Goal: Task Accomplishment & Management: Use online tool/utility

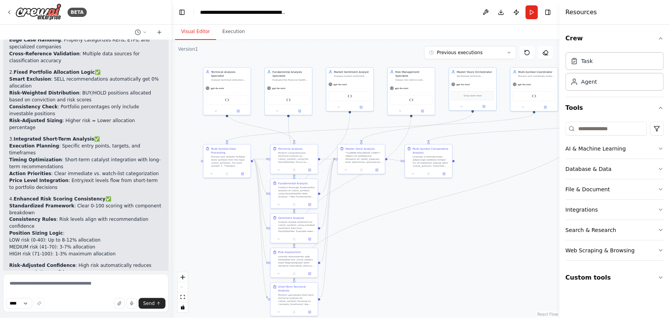
scroll to position [10892, 0]
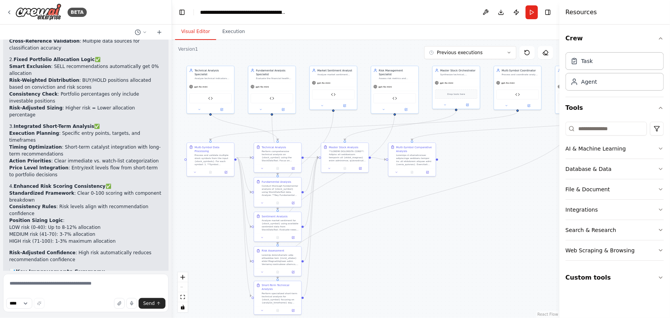
drag, startPoint x: 477, startPoint y: 247, endPoint x: 475, endPoint y: 252, distance: 5.6
click at [475, 252] on div ".deletable-edge-delete-btn { width: 20px; height: 20px; border: 0px solid #ffff…" at bounding box center [365, 179] width 387 height 278
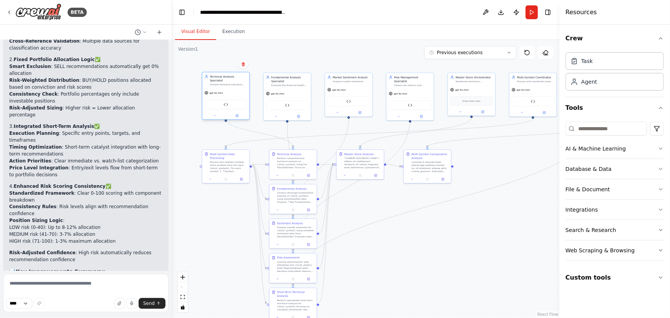
click at [234, 91] on div "gpt-4o-mini" at bounding box center [225, 93] width 47 height 8
click at [226, 89] on div "gpt-4o-mini" at bounding box center [225, 93] width 47 height 8
click at [239, 113] on button at bounding box center [237, 115] width 22 height 5
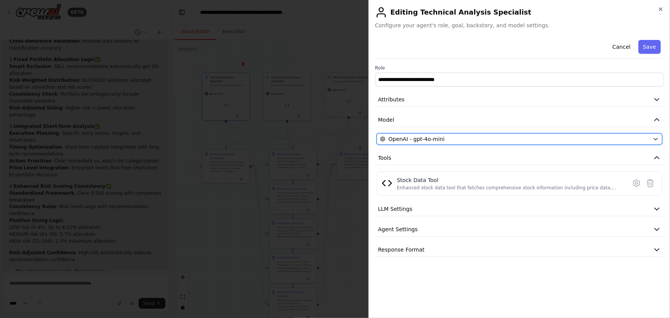
click at [432, 140] on span "OpenAI - gpt-4o-mini" at bounding box center [416, 139] width 56 height 8
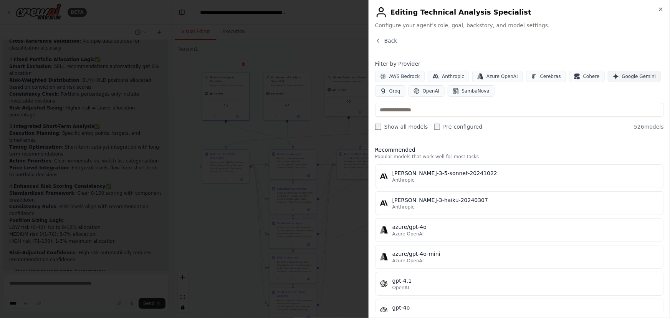
click at [622, 76] on span "Google Gemini" at bounding box center [639, 76] width 34 height 6
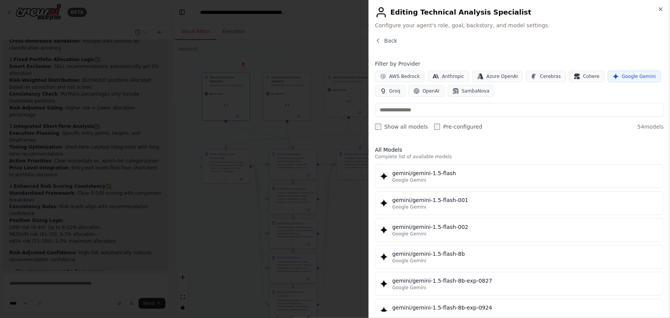
click at [622, 76] on span "Google Gemini" at bounding box center [639, 76] width 34 height 6
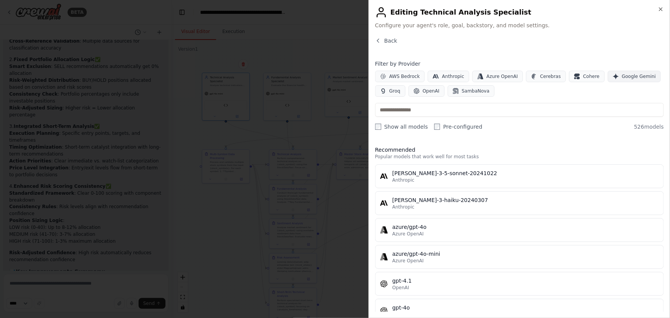
click at [622, 76] on span "Google Gemini" at bounding box center [639, 76] width 34 height 6
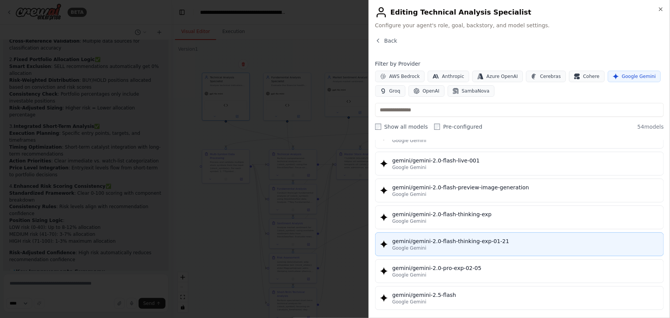
scroll to position [558, 0]
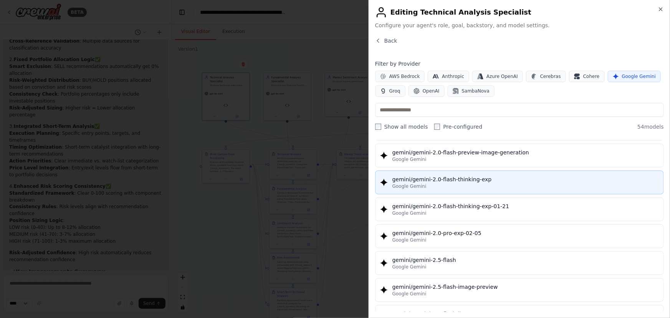
click at [430, 186] on div "Google Gemini" at bounding box center [525, 186] width 266 height 6
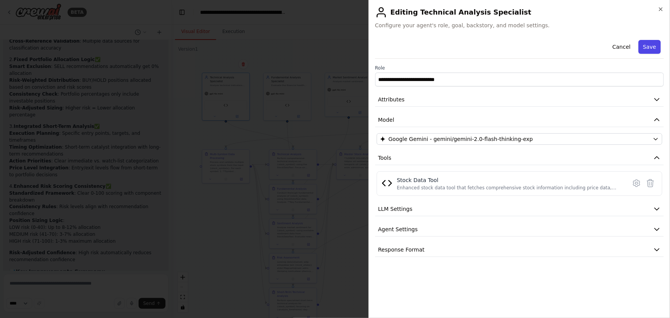
click at [647, 44] on button "Save" at bounding box center [649, 47] width 22 height 14
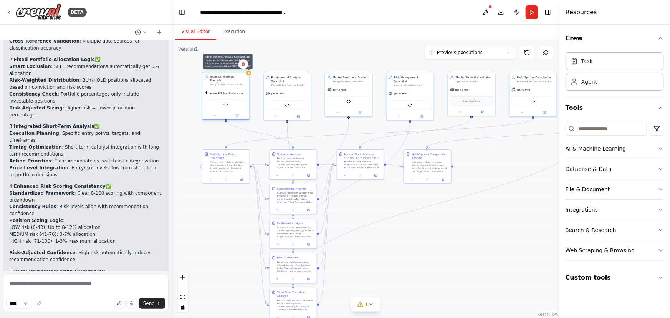
click at [249, 73] on icon at bounding box center [248, 73] width 3 height 2
click at [244, 78] on div "Technical Analysis Specialist" at bounding box center [228, 78] width 37 height 8
click at [490, 8] on div at bounding box center [490, 7] width 5 height 5
click at [487, 9] on button at bounding box center [485, 12] width 12 height 14
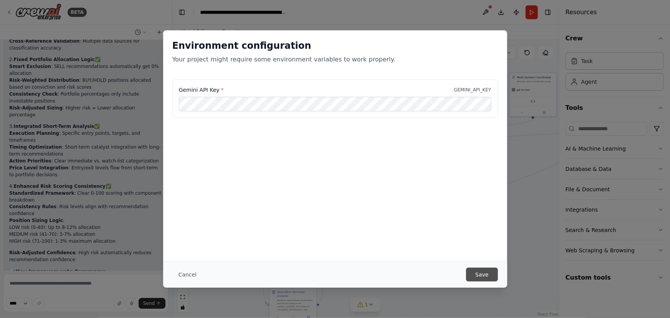
click at [482, 272] on button "Save" at bounding box center [481, 274] width 31 height 14
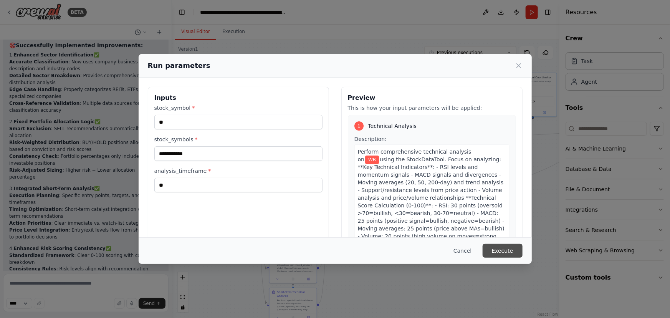
click at [500, 249] on button "Execute" at bounding box center [502, 251] width 40 height 14
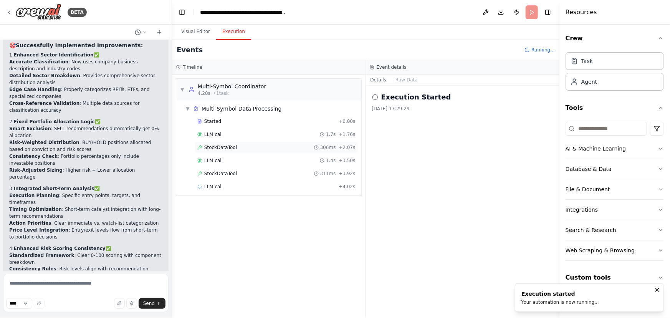
click at [302, 143] on div "StockDataTool 306ms + 2.07s" at bounding box center [276, 148] width 163 height 12
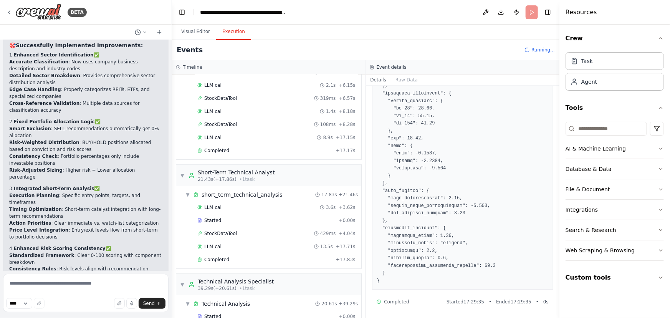
scroll to position [35, 0]
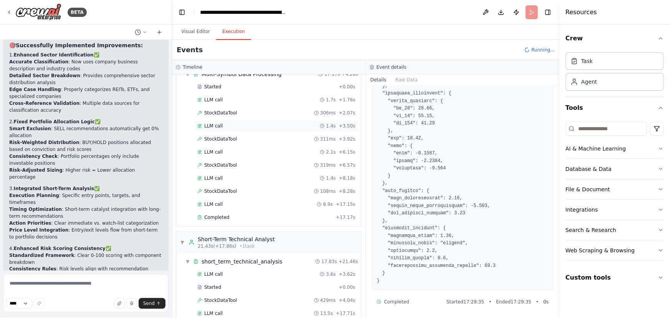
click at [238, 125] on div "LLM call 1.4s + 3.50s" at bounding box center [276, 126] width 158 height 6
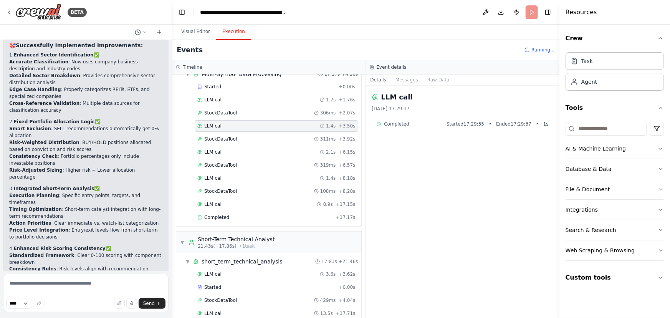
click at [412, 127] on div "Completed Started 17:29:35 • Ended 17:29:37 • 1 s" at bounding box center [462, 124] width 172 height 6
click at [409, 122] on div "Completed Started 17:29:35 • Ended 17:29:37 • 1 s" at bounding box center [462, 124] width 172 height 6
click at [231, 207] on div "LLM call 8.9s + 17.15s" at bounding box center [276, 204] width 163 height 12
click at [232, 140] on span "StockDataTool" at bounding box center [220, 139] width 33 height 6
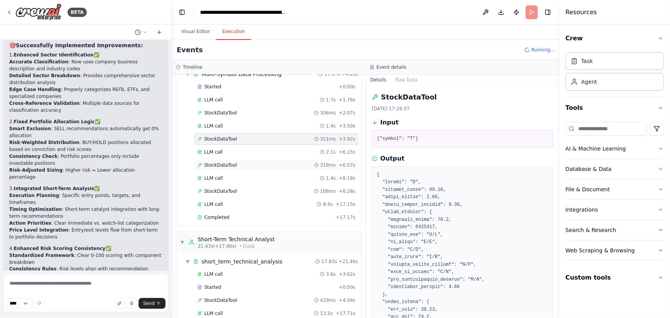
click at [227, 168] on div "StockDataTool 319ms + 6.57s" at bounding box center [276, 165] width 163 height 12
click at [229, 191] on span "StockDataTool" at bounding box center [220, 191] width 33 height 6
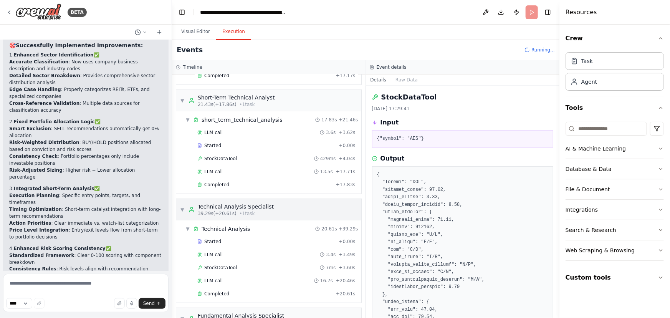
scroll to position [139, 0]
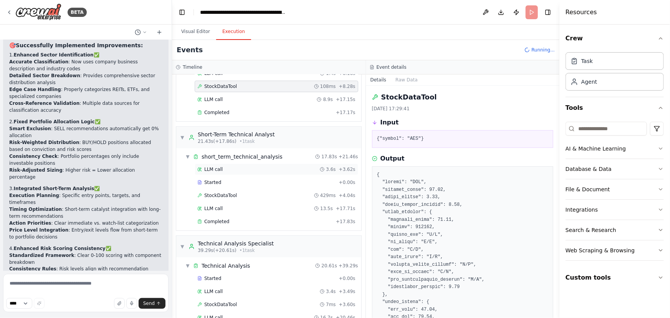
click at [225, 169] on div "LLM call 3.6s + 3.62s" at bounding box center [276, 169] width 158 height 6
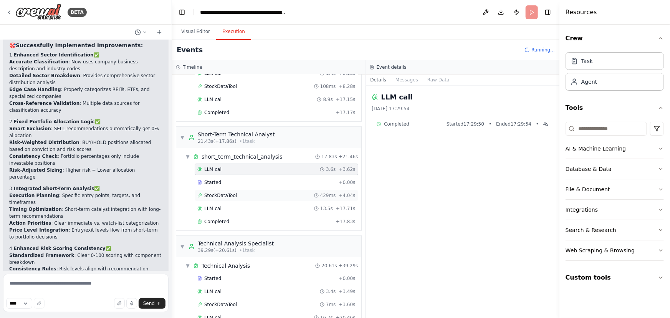
click at [227, 192] on span "StockDataTool" at bounding box center [220, 195] width 33 height 6
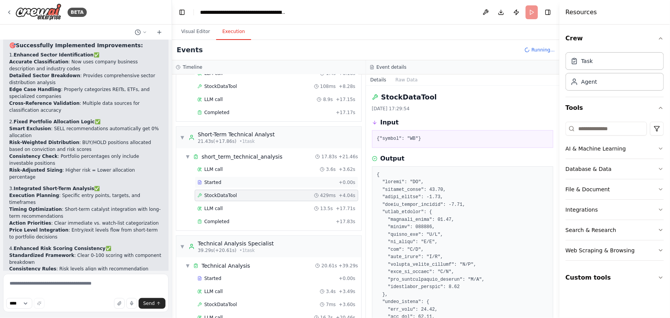
click at [222, 180] on div "Started" at bounding box center [266, 182] width 138 height 6
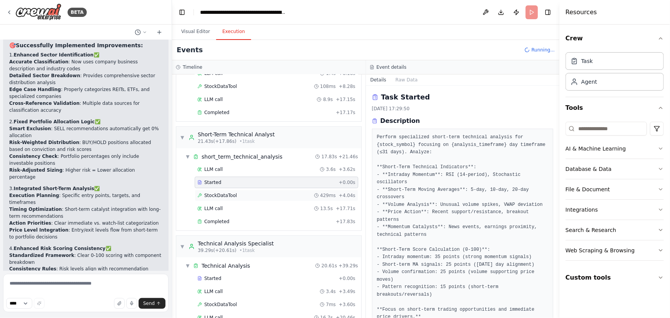
click at [223, 192] on span "StockDataTool" at bounding box center [220, 195] width 33 height 6
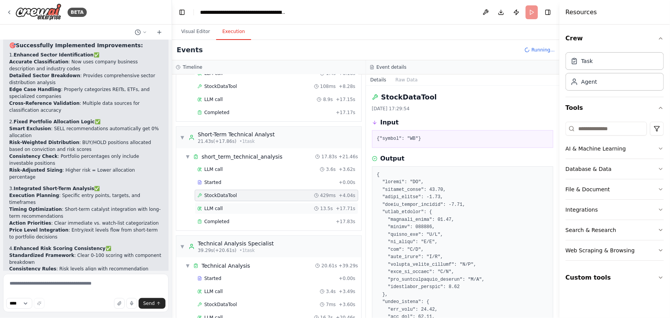
click at [226, 206] on div "LLM call 13.5s + 17.71s" at bounding box center [276, 208] width 158 height 6
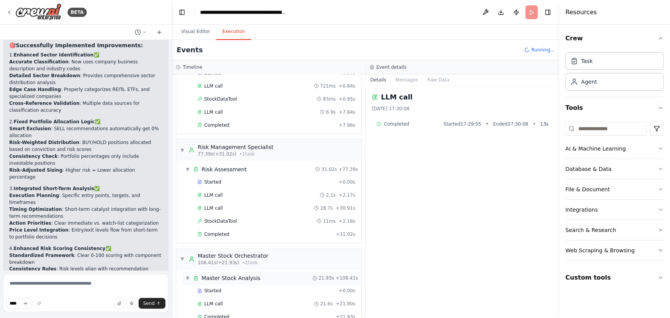
scroll to position [645, 0]
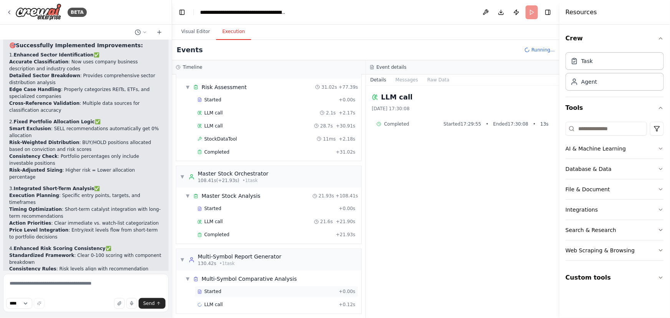
click at [221, 289] on div "Started" at bounding box center [266, 292] width 138 height 6
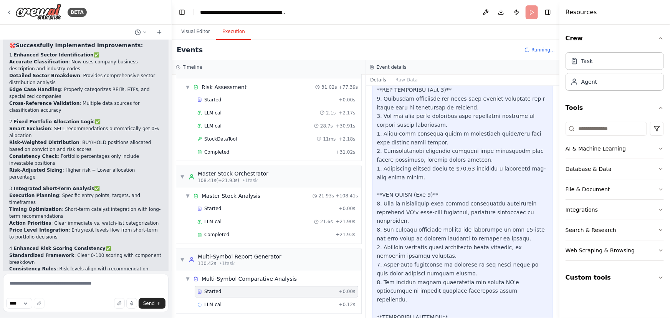
scroll to position [1581, 0]
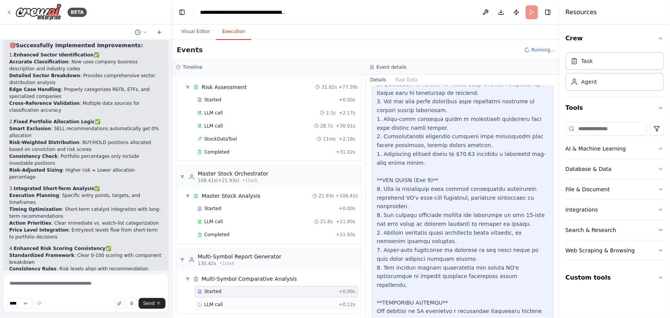
click at [237, 302] on div "LLM call + 0.12s" at bounding box center [276, 305] width 158 height 6
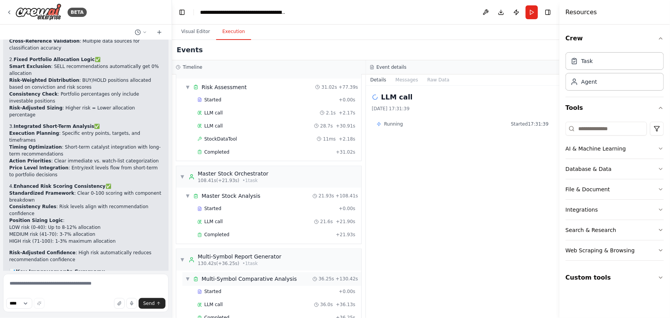
scroll to position [658, 0]
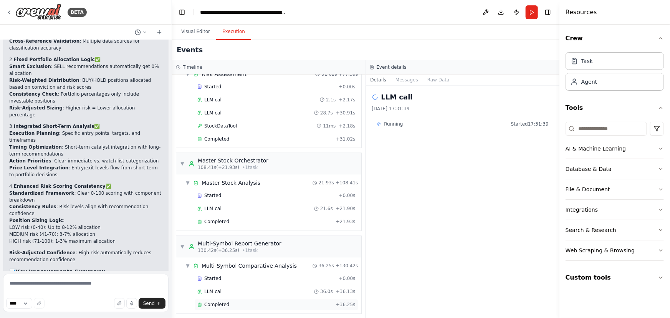
click at [217, 303] on span "Completed" at bounding box center [216, 305] width 25 height 6
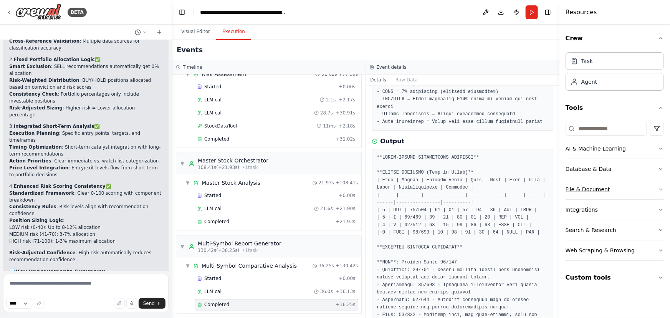
scroll to position [279, 0]
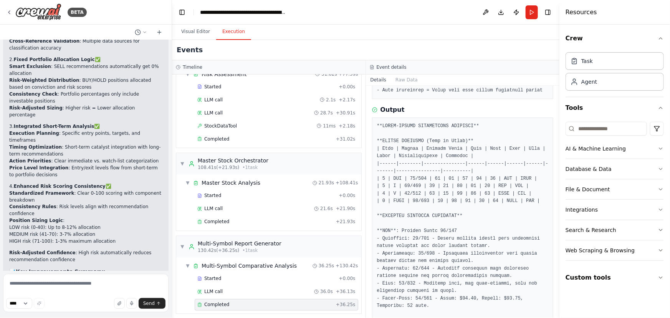
click at [258, 299] on div "Completed + 36.25s" at bounding box center [276, 305] width 163 height 12
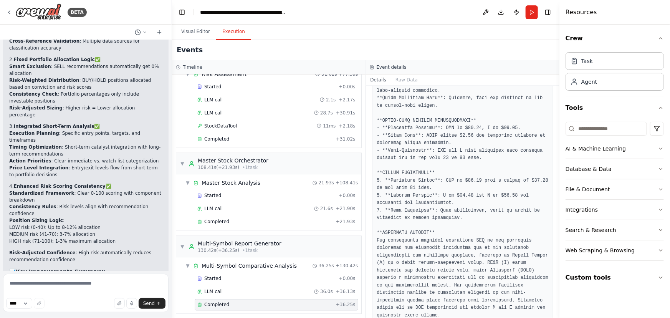
scroll to position [998, 0]
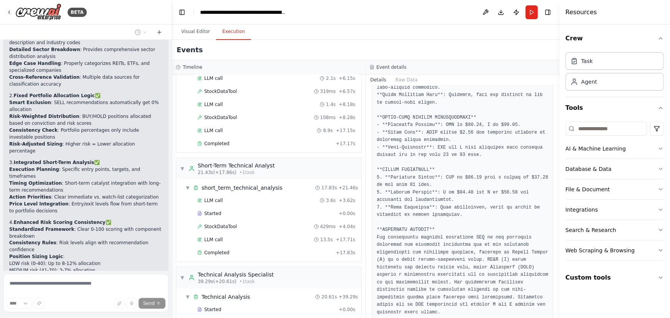
scroll to position [0, 0]
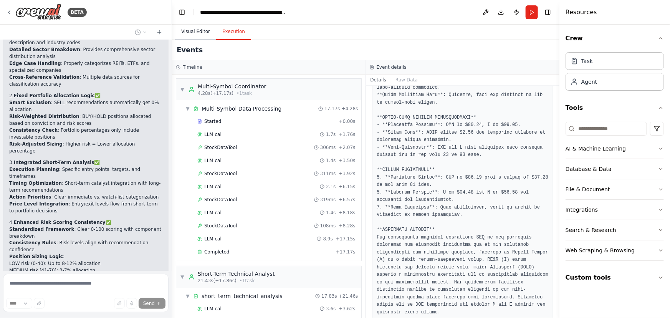
click at [198, 29] on button "Visual Editor" at bounding box center [195, 32] width 41 height 16
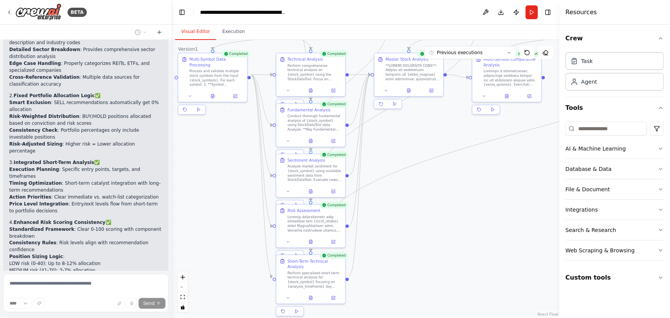
drag, startPoint x: 221, startPoint y: 249, endPoint x: 229, endPoint y: 203, distance: 46.7
click at [229, 203] on div ".deletable-edge-delete-btn { width: 20px; height: 20px; border: 0px solid #ffff…" at bounding box center [365, 179] width 387 height 278
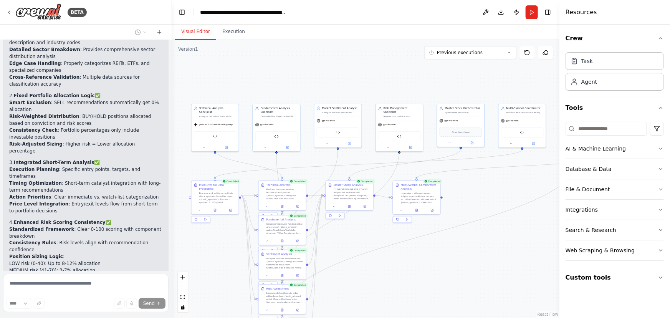
drag, startPoint x: 216, startPoint y: 186, endPoint x: 217, endPoint y: 271, distance: 85.2
click at [217, 271] on div ".deletable-edge-delete-btn { width: 20px; height: 20px; border: 0px solid #ffff…" at bounding box center [365, 179] width 387 height 278
click at [229, 122] on div "gemini-2.0-flash-thinking-exp" at bounding box center [213, 124] width 39 height 4
click at [203, 81] on div ".deletable-edge-delete-btn { width: 20px; height: 20px; border: 0px solid #ffff…" at bounding box center [365, 179] width 387 height 278
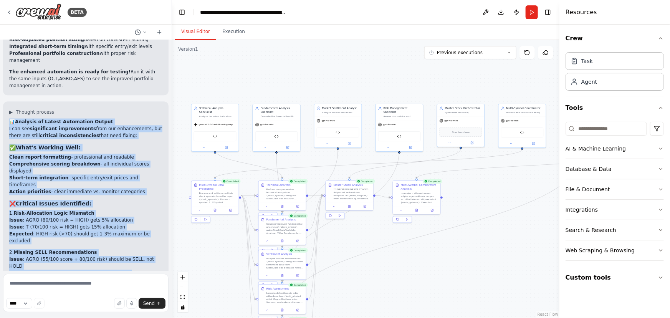
scroll to position [11232, 0]
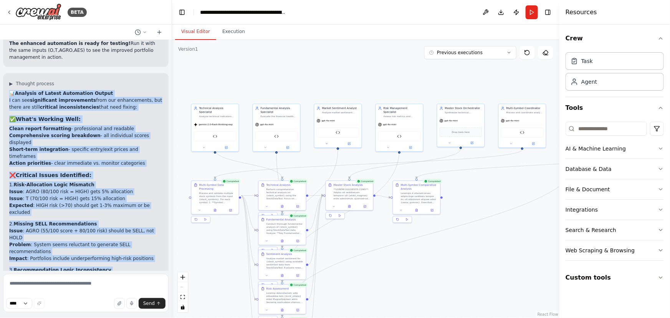
drag, startPoint x: 8, startPoint y: 97, endPoint x: 155, endPoint y: 256, distance: 215.6
click at [155, 256] on div "▶ Thought process 📊 Analysis of Latest Automation Output I can see significant …" at bounding box center [85, 298] width 165 height 451
copy div "📊 Analysis of Latest Automation Output I can see significant improvements from …"
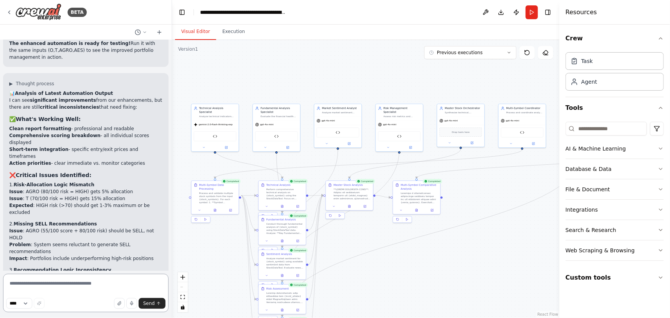
click at [43, 277] on textarea at bounding box center [85, 293] width 165 height 38
paste textarea "**********"
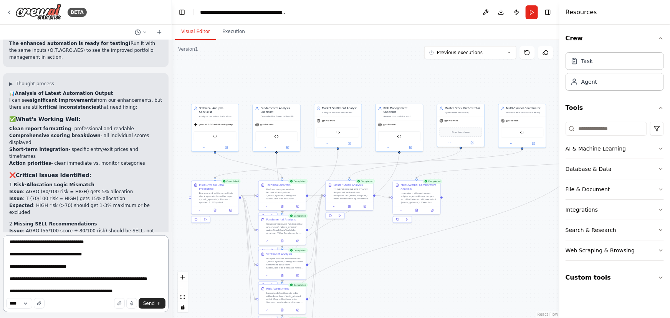
scroll to position [206, 0]
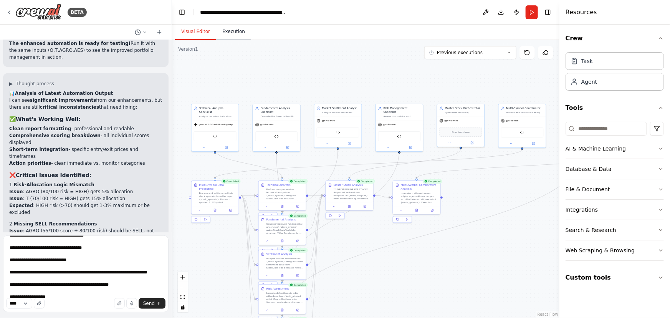
click at [232, 31] on button "Execution" at bounding box center [233, 32] width 35 height 16
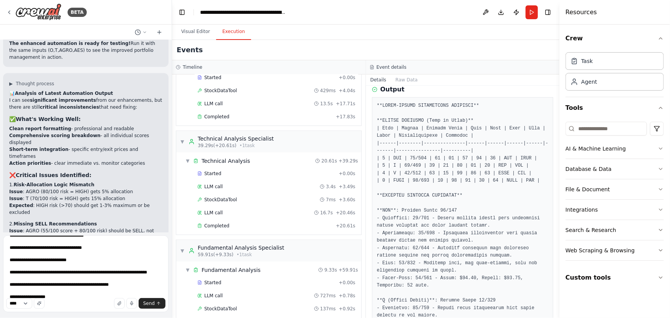
scroll to position [196, 0]
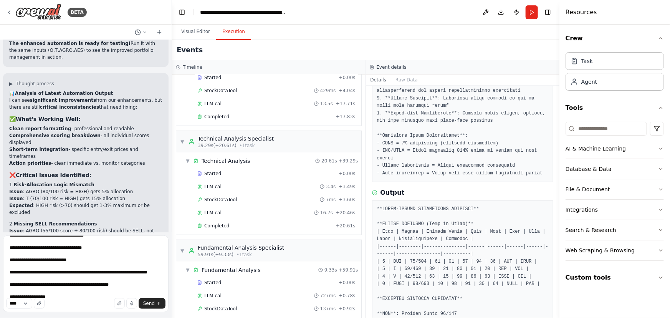
click at [66, 307] on div "**** Send" at bounding box center [85, 303] width 159 height 11
click at [64, 309] on textarea at bounding box center [85, 273] width 165 height 77
type textarea "**********"
click at [153, 304] on span "Send" at bounding box center [149, 303] width 12 height 6
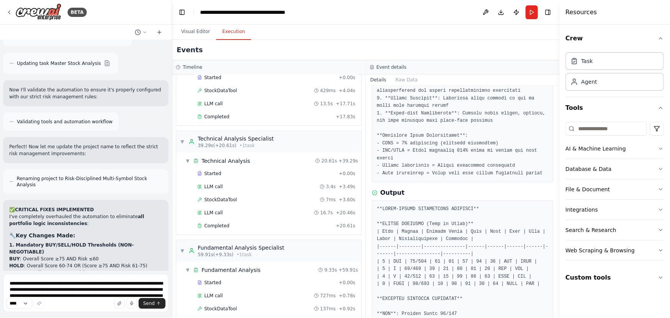
scroll to position [12227, 0]
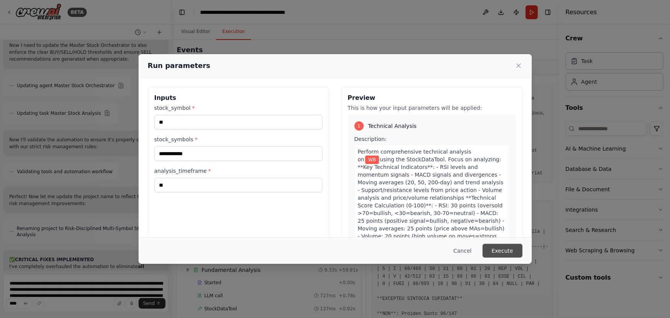
click at [511, 250] on button "Execute" at bounding box center [502, 251] width 40 height 14
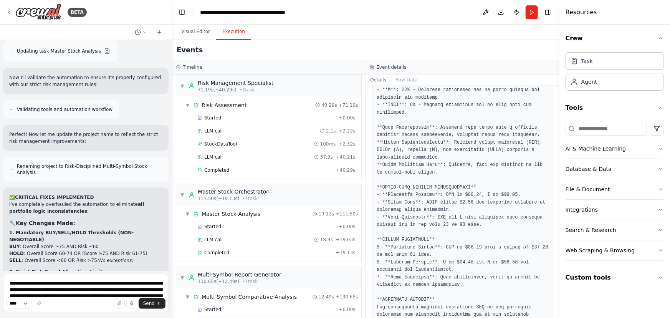
scroll to position [658, 0]
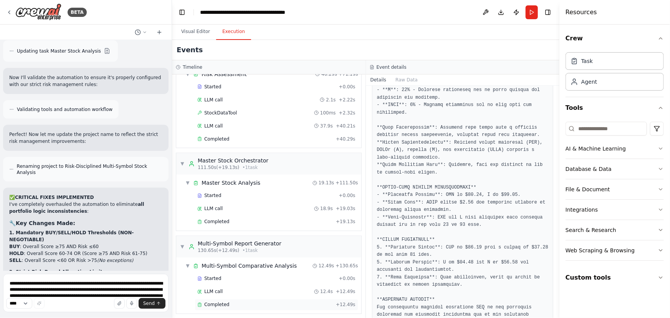
click at [223, 299] on div "Completed + 12.49s" at bounding box center [276, 305] width 163 height 12
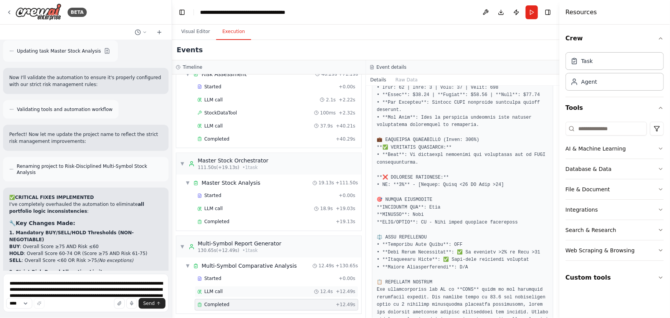
click at [221, 289] on div "LLM call 12.4s + 12.49s" at bounding box center [276, 292] width 158 height 6
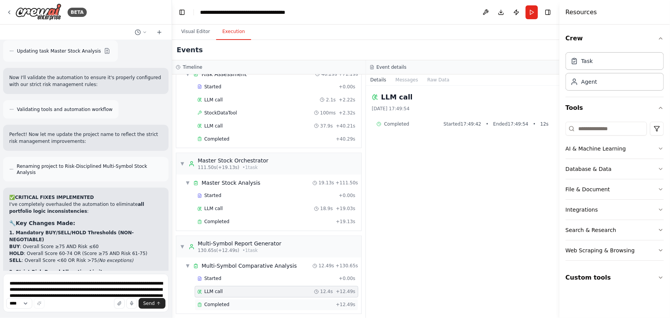
click at [224, 302] on span "Completed" at bounding box center [216, 305] width 25 height 6
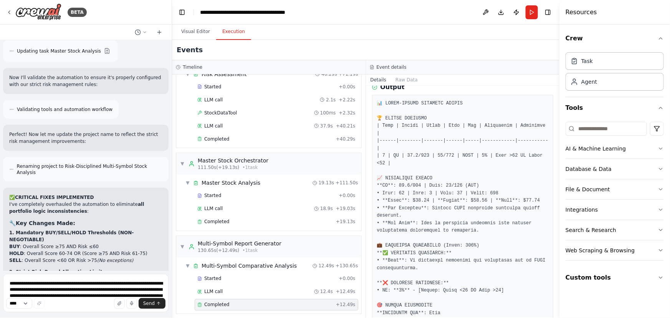
scroll to position [244, 0]
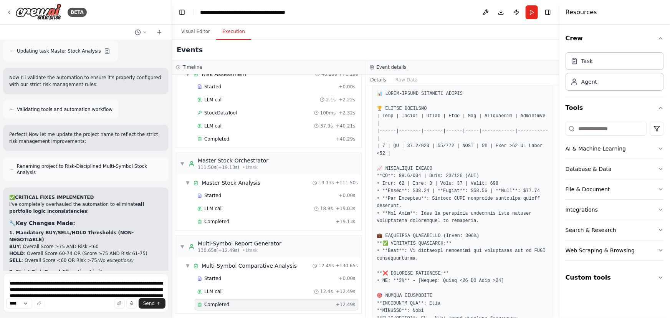
scroll to position [445, 0]
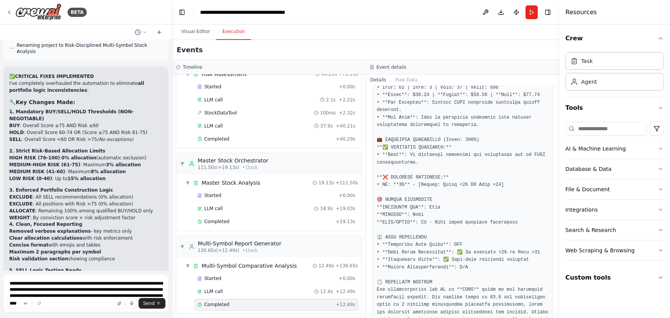
scroll to position [12313, 0]
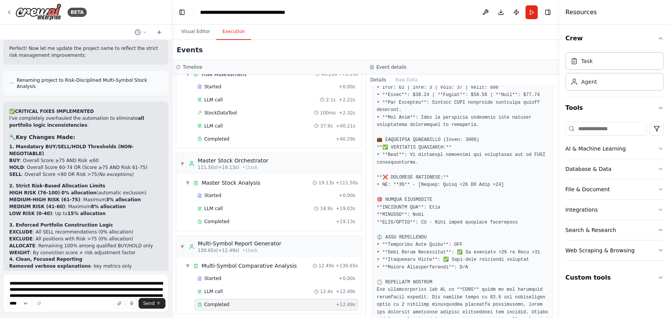
drag, startPoint x: 147, startPoint y: 253, endPoint x: 8, endPoint y: 165, distance: 164.6
copy div "✅ What's Working Perfectly: 1. Mandatory Threshold Enforcement ✅ WB Score : 36.…"
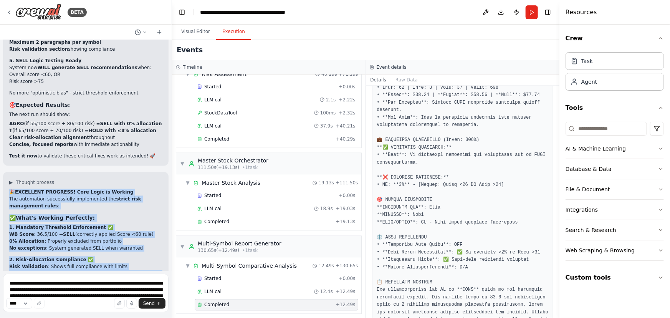
scroll to position [12627, 0]
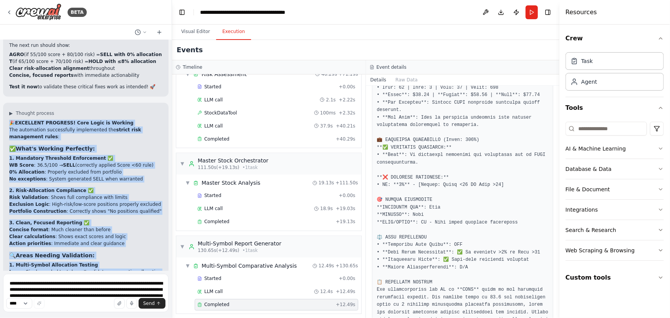
drag, startPoint x: 10, startPoint y: 142, endPoint x: 157, endPoint y: 261, distance: 188.5
copy div "🎉 EXCELLENT PROGRESS! Core Logic is Working The automation successfully impleme…"
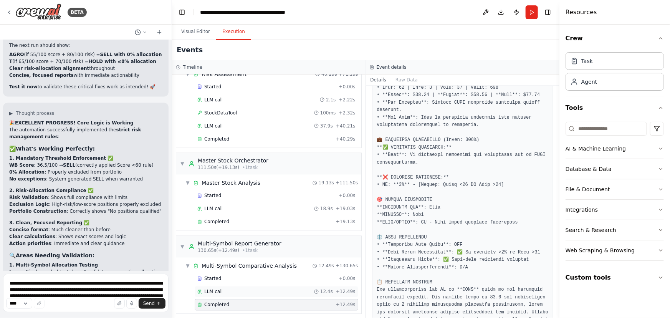
click at [240, 286] on div "LLM call 12.4s + 12.49s" at bounding box center [276, 292] width 163 height 12
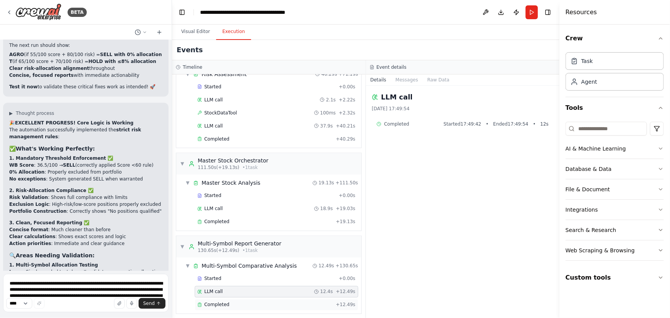
click at [239, 302] on div "Completed" at bounding box center [264, 305] width 135 height 6
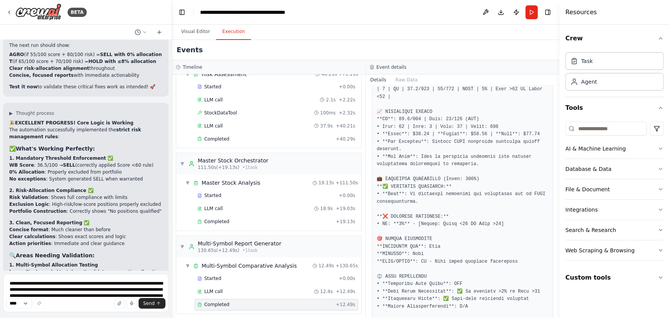
scroll to position [445, 0]
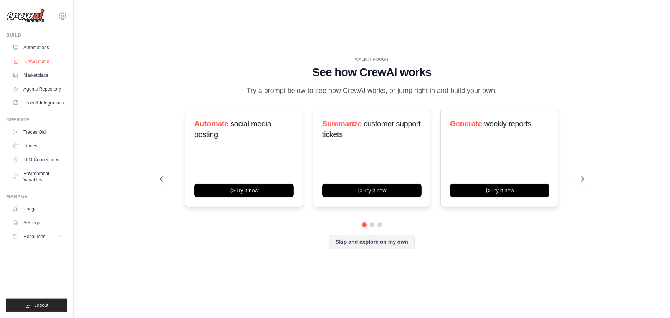
click at [27, 64] on link "Crew Studio" at bounding box center [39, 61] width 58 height 12
